Goal: Information Seeking & Learning: Learn about a topic

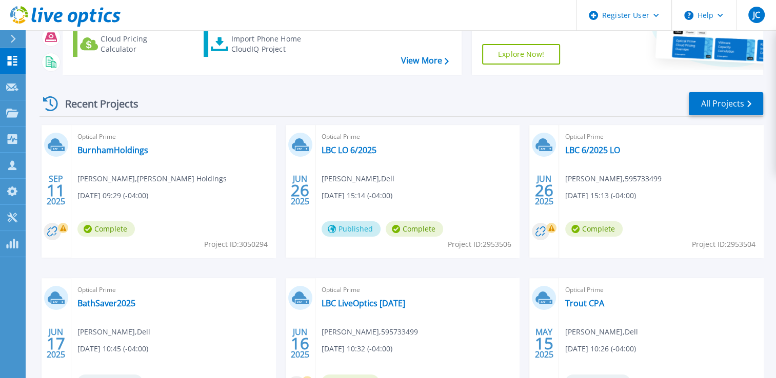
scroll to position [205, 0]
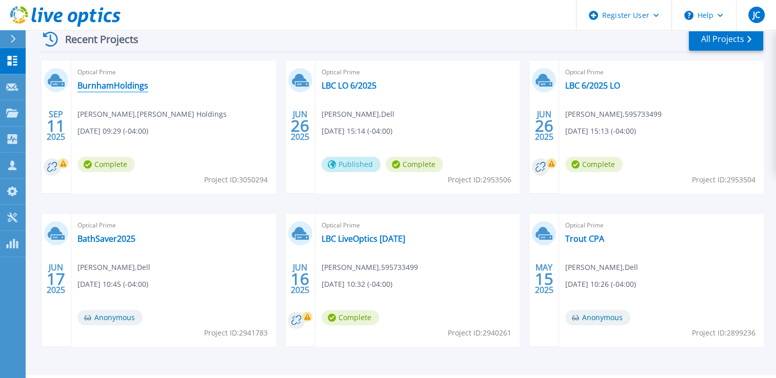
click at [121, 83] on link "BurnhamHoldings" at bounding box center [112, 86] width 71 height 10
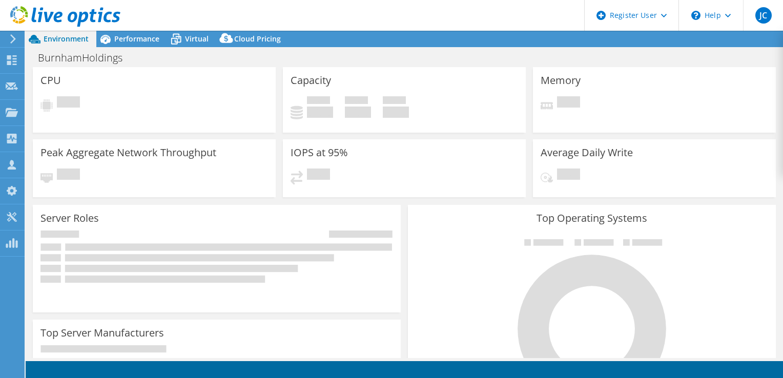
select select "USD"
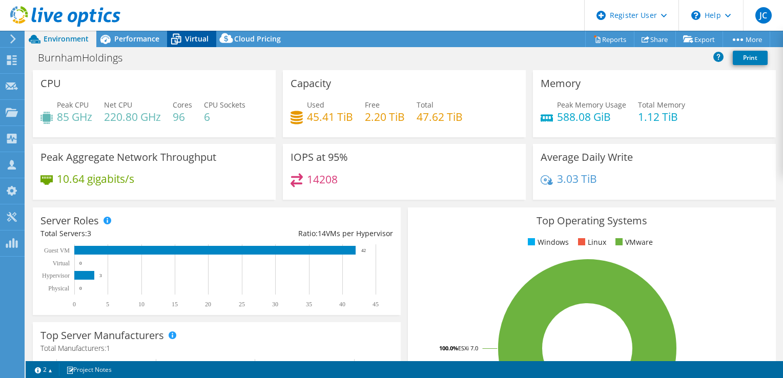
click at [177, 37] on icon at bounding box center [176, 39] width 18 height 18
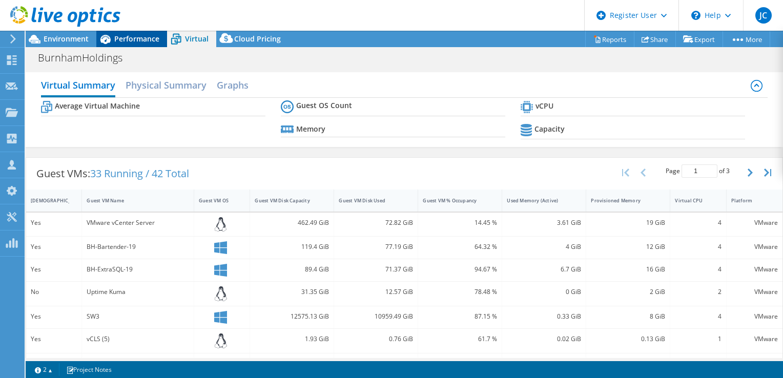
click at [129, 41] on span "Performance" at bounding box center [136, 39] width 45 height 10
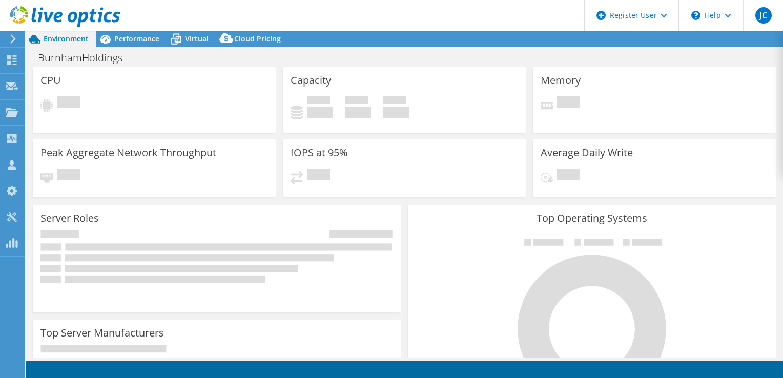
select select "USD"
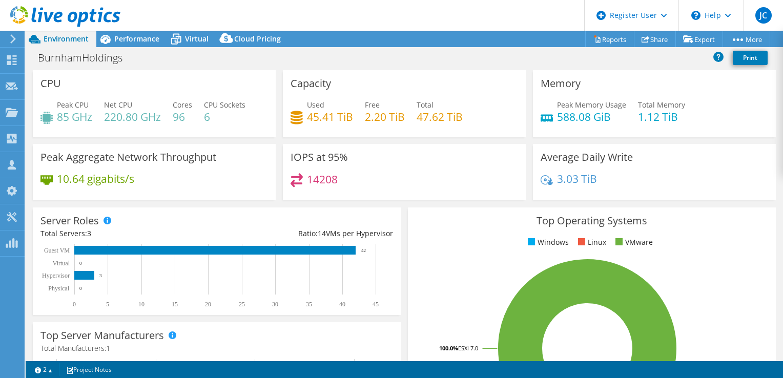
drag, startPoint x: 27, startPoint y: 326, endPoint x: 92, endPoint y: 251, distance: 99.6
click at [27, 326] on section "CPU Peak CPU 85 GHz Net CPU 220.80 GHz Cores 96 CPU Sockets 6 Capacity Used 45.…" at bounding box center [405, 368] width 758 height 597
